Goal: Task Accomplishment & Management: Complete application form

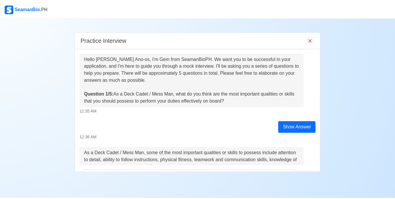
scroll to position [15, 0]
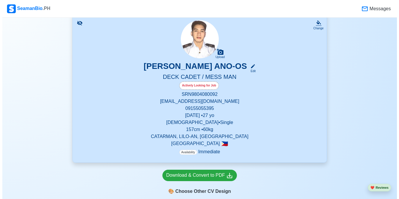
scroll to position [146, 0]
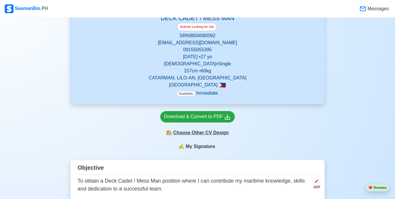
click at [212, 135] on div "🎨 Choose Other CV Design" at bounding box center [197, 132] width 75 height 11
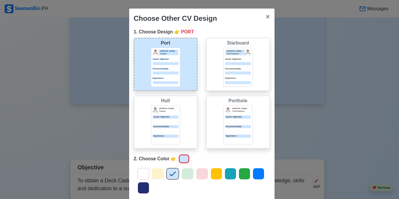
click at [299, 119] on div "Choose Other CV Design × Close 1. Choose Design 👉 PORT Port [PERSON_NAME] Capta…" at bounding box center [199, 99] width 399 height 199
drag, startPoint x: 265, startPoint y: 17, endPoint x: 203, endPoint y: 139, distance: 136.9
click at [266, 17] on span "×" at bounding box center [268, 17] width 4 height 8
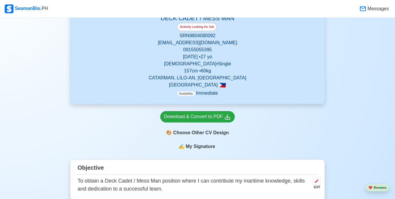
click at [204, 148] on span "My Signature" at bounding box center [201, 146] width 32 height 7
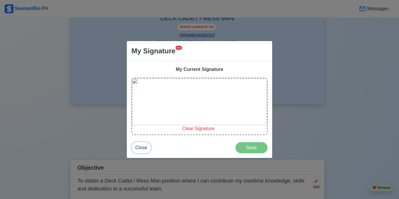
click at [140, 148] on span "Close" at bounding box center [141, 147] width 12 height 5
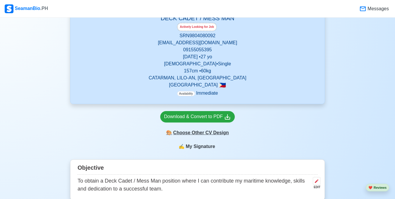
click at [194, 134] on div "🎨 Choose Other CV Design" at bounding box center [197, 132] width 75 height 11
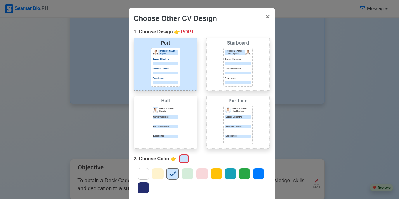
scroll to position [58, 0]
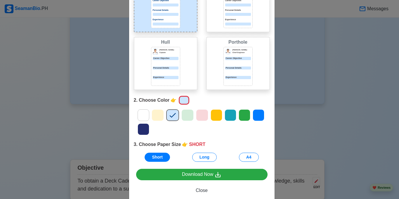
click at [231, 72] on div at bounding box center [238, 71] width 26 height 3
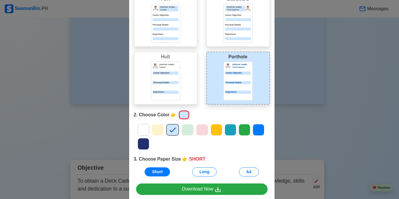
scroll to position [29, 0]
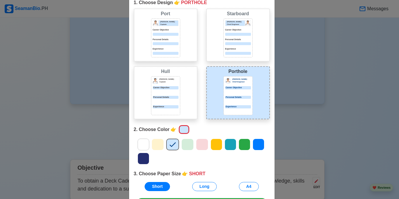
click at [156, 91] on div at bounding box center [166, 91] width 26 height 3
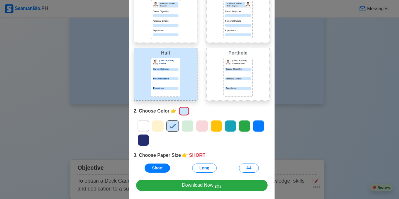
scroll to position [71, 0]
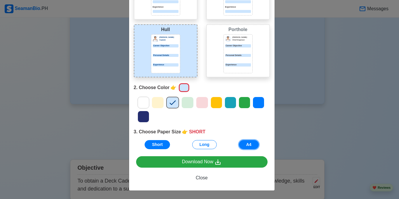
click at [254, 146] on button "A4" at bounding box center [249, 144] width 20 height 9
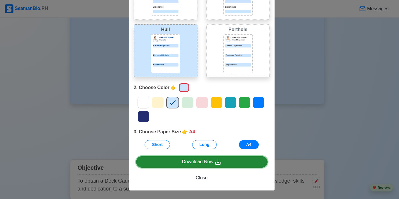
click at [207, 161] on div "Download Now" at bounding box center [202, 161] width 40 height 7
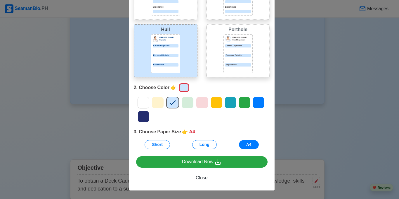
click at [340, 129] on div "Choose Other CV Design × Close 1. Choose Design 👉 HULL Port [PERSON_NAME] Capta…" at bounding box center [199, 99] width 399 height 199
drag, startPoint x: 96, startPoint y: 19, endPoint x: 150, endPoint y: 19, distance: 54.4
click at [96, 19] on div "Choose Other CV Design × Close 1. Choose Design 👉 HULL Port [PERSON_NAME] Capta…" at bounding box center [199, 99] width 399 height 199
click at [201, 147] on button "Long" at bounding box center [204, 144] width 25 height 9
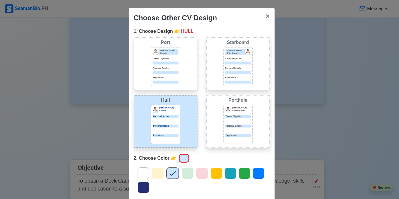
scroll to position [0, 0]
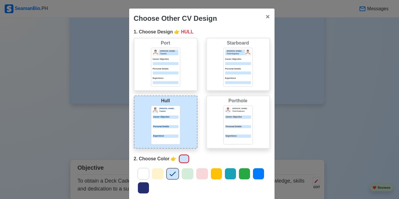
click at [226, 116] on div "Career Objective" at bounding box center [238, 116] width 26 height 3
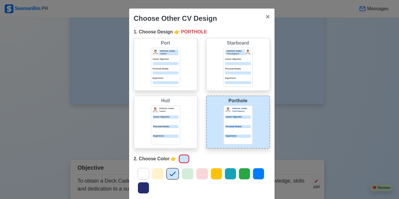
click at [176, 60] on div "[PERSON_NAME] Captain Career Objective Personal Details Experience" at bounding box center [165, 67] width 29 height 39
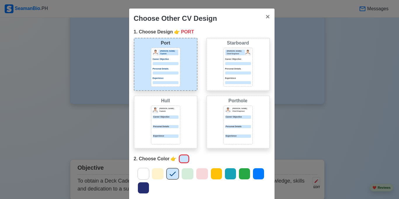
click at [174, 122] on div at bounding box center [166, 121] width 26 height 3
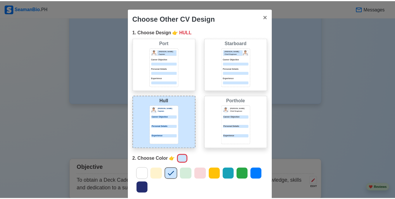
scroll to position [71, 0]
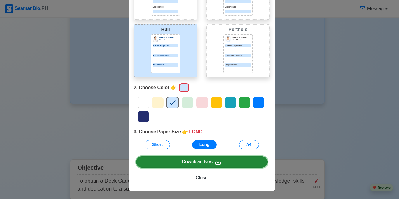
click at [205, 161] on div "Download Now" at bounding box center [202, 161] width 40 height 7
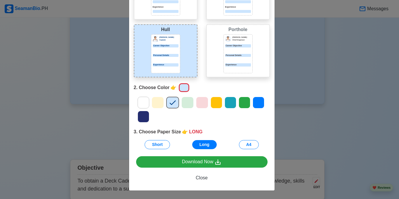
click at [322, 34] on div "Choose Other CV Design × Close 1. Choose Design 👉 HULL Port [PERSON_NAME] Capta…" at bounding box center [199, 99] width 399 height 199
drag, startPoint x: 205, startPoint y: 177, endPoint x: 399, endPoint y: 2, distance: 261.2
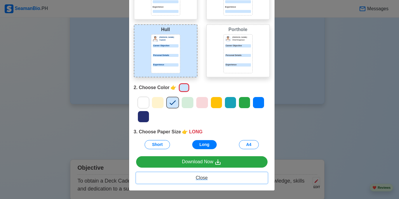
click at [205, 176] on span "Close" at bounding box center [202, 177] width 12 height 5
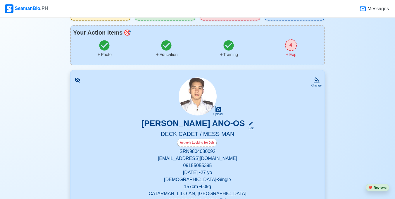
scroll to position [0, 0]
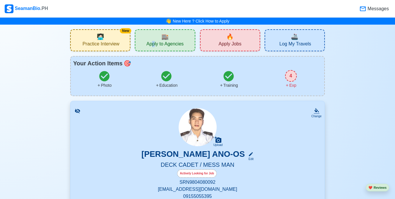
click at [154, 39] on div "🏬 Apply to Agencies" at bounding box center [165, 40] width 60 height 22
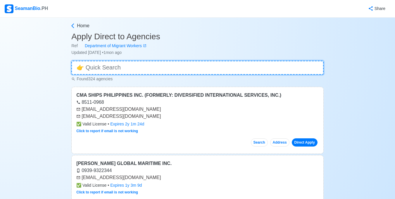
click at [123, 67] on input at bounding box center [197, 68] width 252 height 14
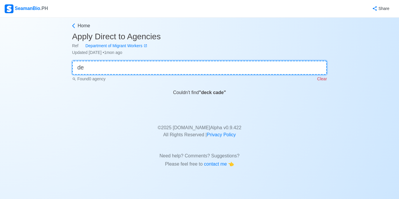
type input "d"
type input "m"
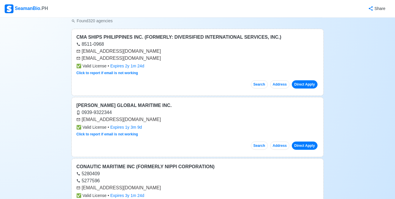
scroll to position [58, 0]
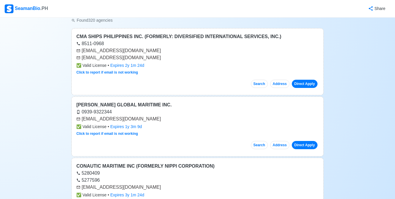
click at [177, 56] on div "[EMAIL_ADDRESS][DOMAIN_NAME]" at bounding box center [197, 57] width 242 height 7
click at [262, 83] on button "Search" at bounding box center [259, 84] width 17 height 8
click at [304, 82] on link "Direct Apply" at bounding box center [305, 84] width 26 height 8
click at [306, 82] on link "Direct Apply" at bounding box center [305, 84] width 26 height 8
click at [312, 144] on link "Direct Apply" at bounding box center [305, 145] width 26 height 8
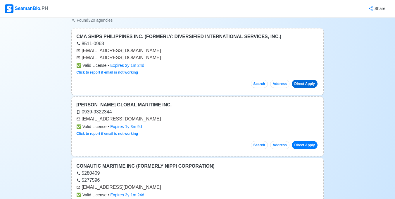
click at [304, 82] on link "Direct Apply" at bounding box center [305, 84] width 26 height 8
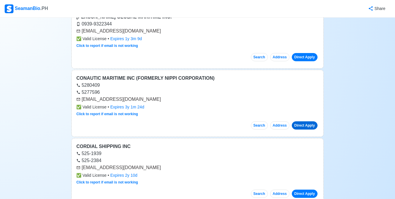
click at [299, 125] on link "Direct Apply" at bounding box center [305, 125] width 26 height 8
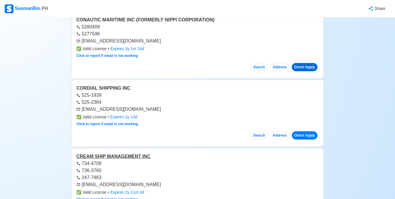
scroll to position [205, 0]
click at [296, 132] on link "Direct Apply" at bounding box center [305, 135] width 26 height 8
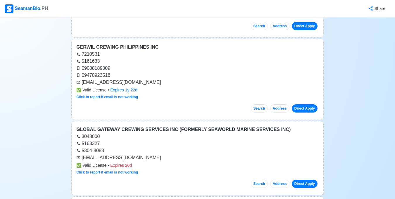
scroll to position [2807, 0]
